Goal: Task Accomplishment & Management: Complete application form

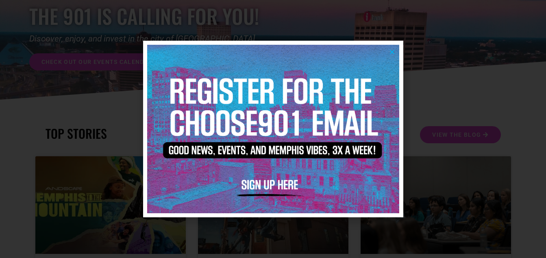
click at [391, 54] on icon "Close" at bounding box center [392, 52] width 6 height 6
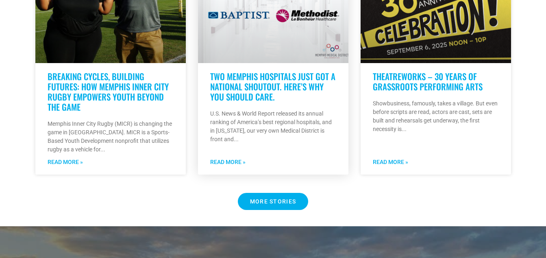
scroll to position [704, 0]
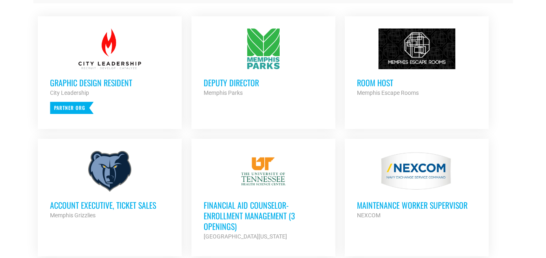
scroll to position [357, 0]
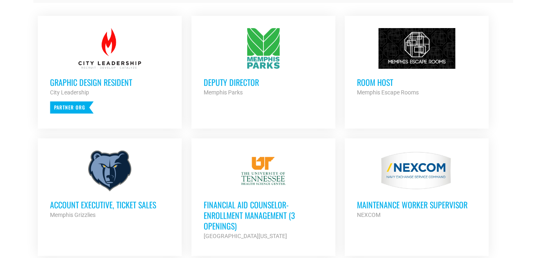
click at [99, 169] on div at bounding box center [109, 170] width 119 height 41
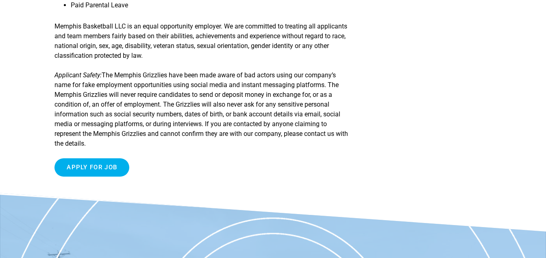
scroll to position [1026, 0]
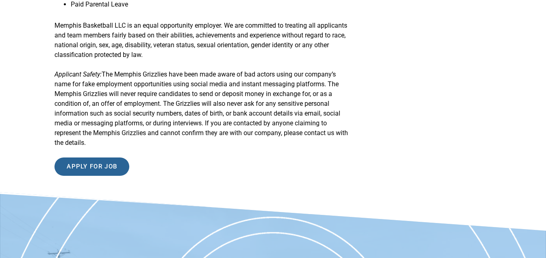
click at [103, 158] on input "Apply for job" at bounding box center [91, 166] width 75 height 18
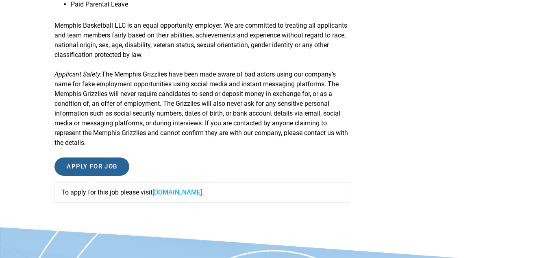
click at [98, 166] on input "Apply for job" at bounding box center [91, 166] width 75 height 18
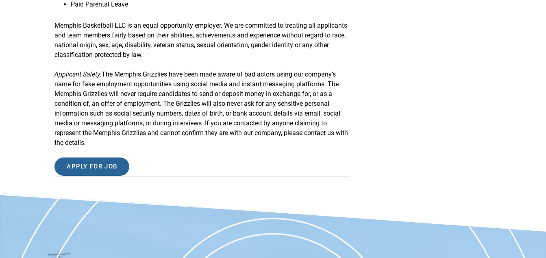
click at [98, 166] on input "Apply for job" at bounding box center [91, 166] width 75 height 18
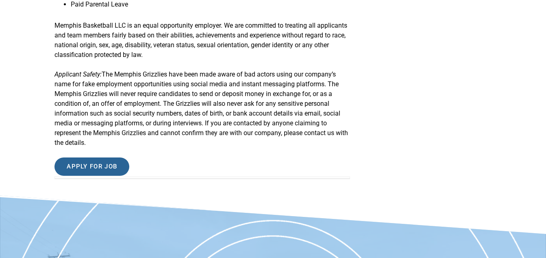
click at [98, 166] on input "Apply for job" at bounding box center [91, 166] width 75 height 18
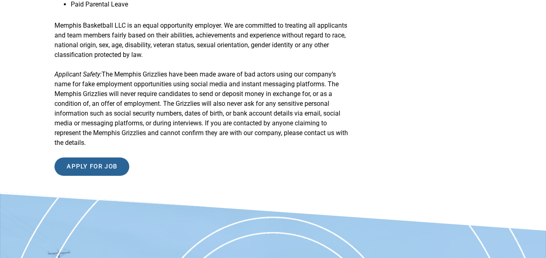
click at [107, 165] on input "Apply for job" at bounding box center [91, 166] width 75 height 18
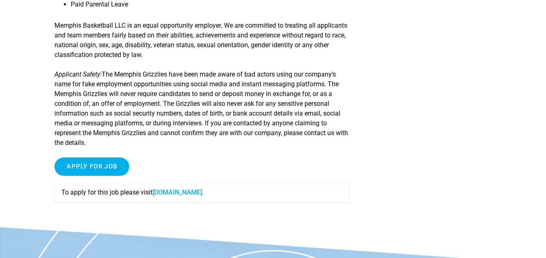
click at [202, 194] on link "[DOMAIN_NAME]" at bounding box center [177, 192] width 50 height 8
